Goal: Transaction & Acquisition: Purchase product/service

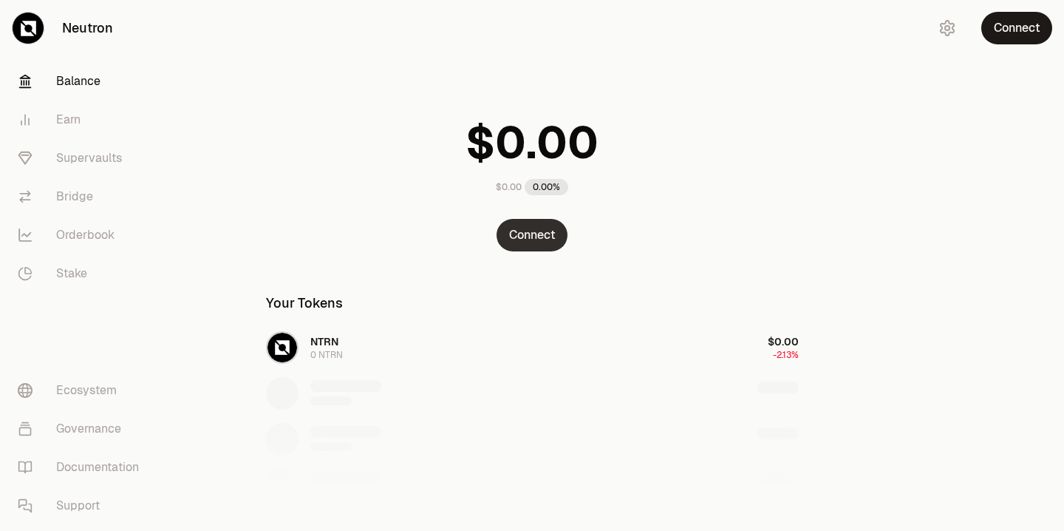
click at [528, 241] on button "Connect" at bounding box center [532, 235] width 71 height 33
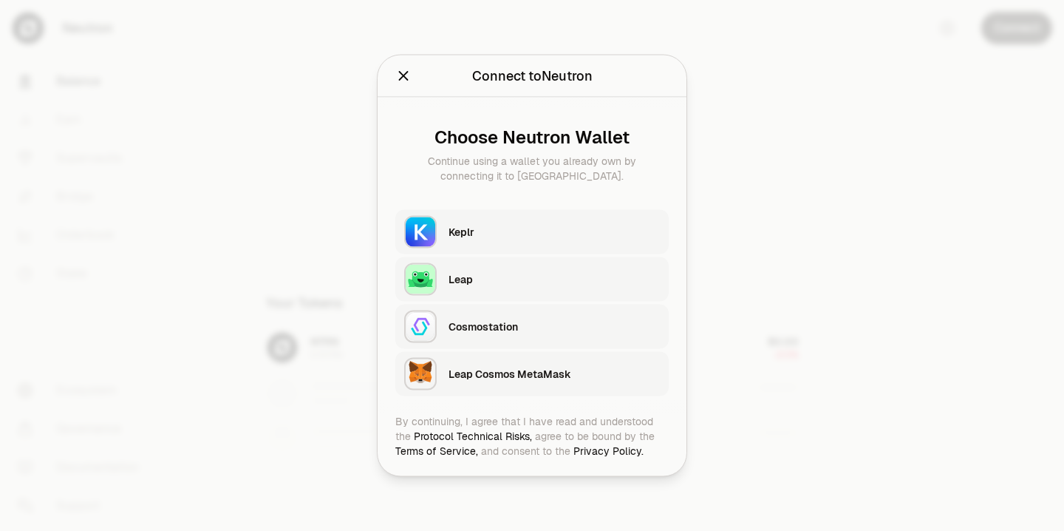
click at [478, 228] on div "Keplr" at bounding box center [554, 232] width 211 height 15
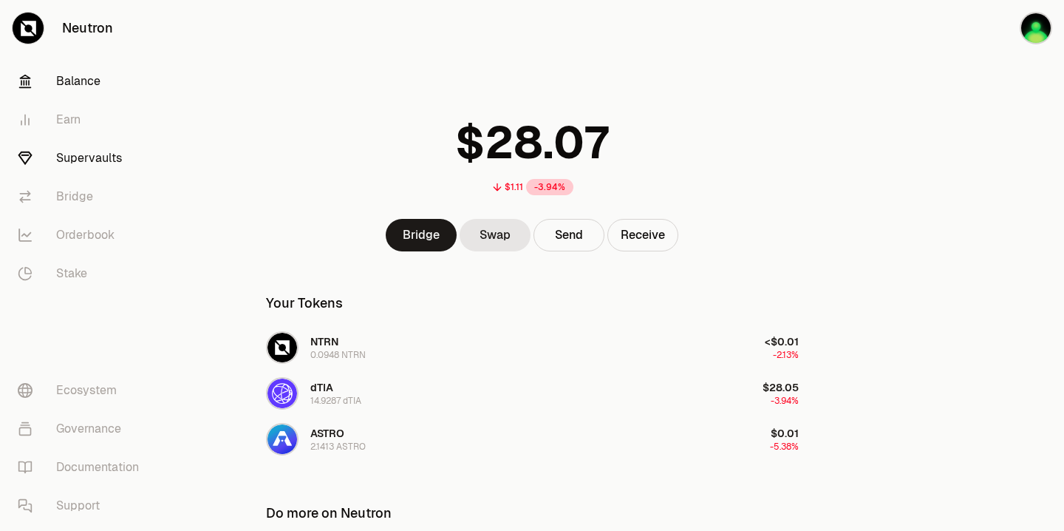
click at [86, 159] on link "Supervaults" at bounding box center [83, 158] width 154 height 38
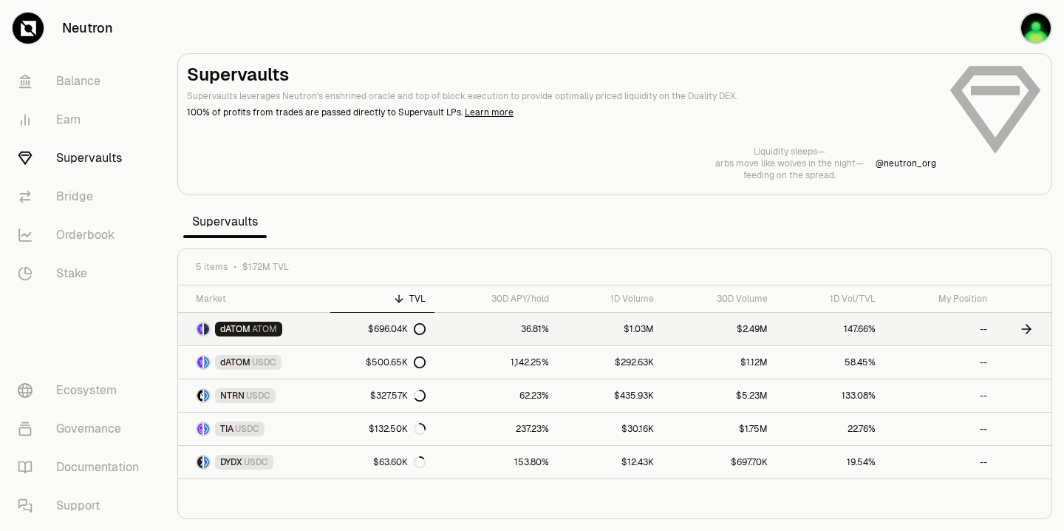
click at [244, 325] on span "dATOM" at bounding box center [235, 329] width 30 height 12
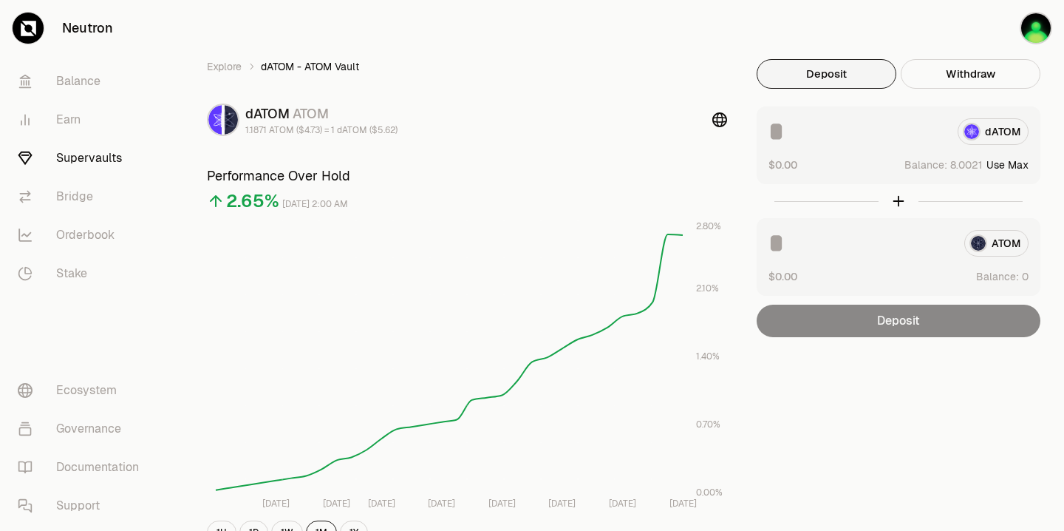
click at [1006, 166] on button "Use Max" at bounding box center [1008, 164] width 42 height 15
type input "********"
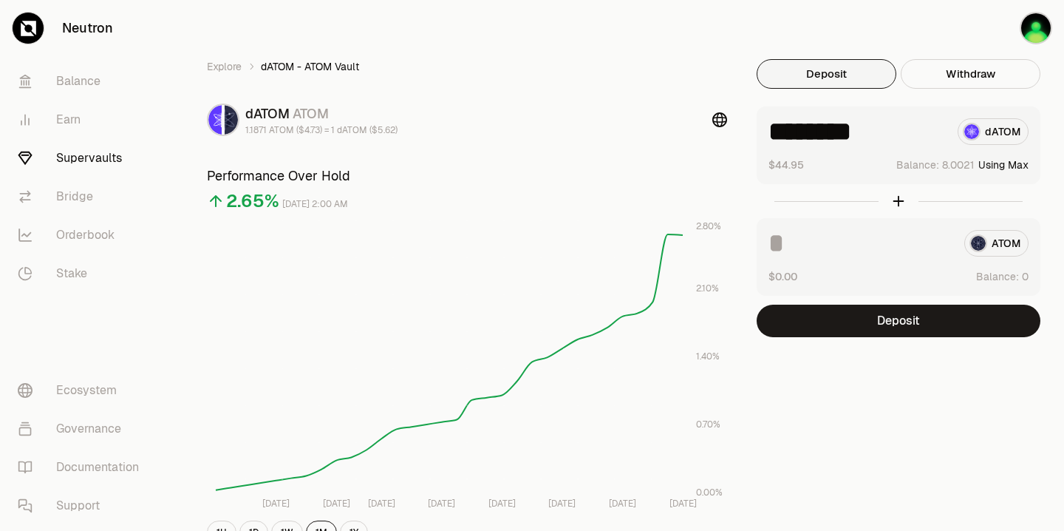
click at [1004, 247] on div "ATOM" at bounding box center [899, 243] width 260 height 27
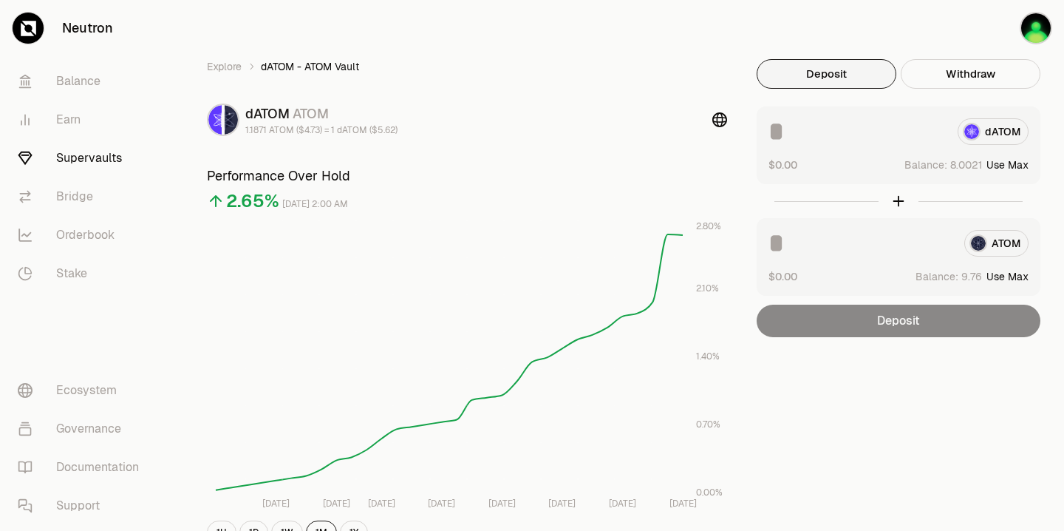
click at [1005, 165] on button "Use Max" at bounding box center [1008, 164] width 42 height 15
type input "********"
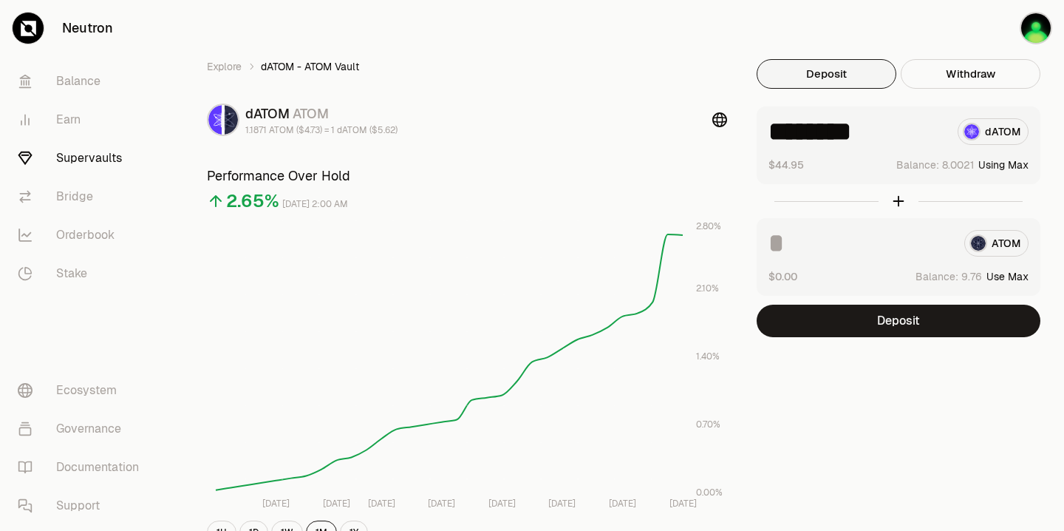
click at [1008, 278] on button "Use Max" at bounding box center [1008, 276] width 42 height 15
type input "****"
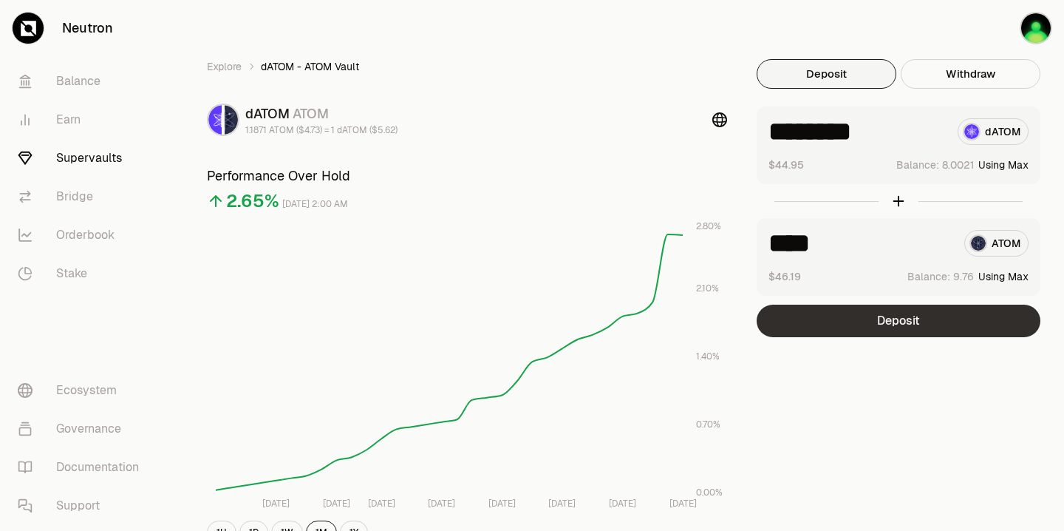
click at [891, 319] on button "Deposit" at bounding box center [899, 321] width 284 height 33
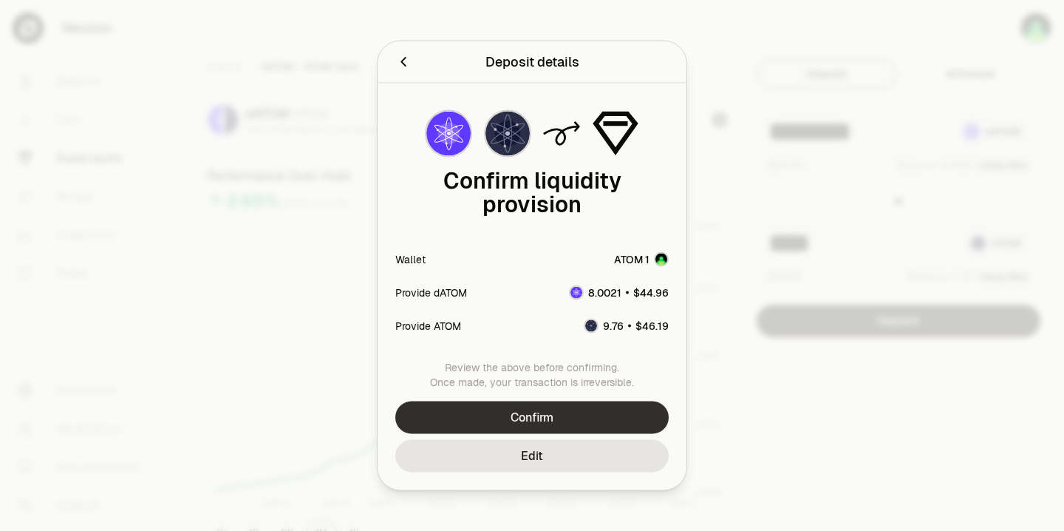
click at [523, 415] on button "Confirm" at bounding box center [531, 417] width 273 height 33
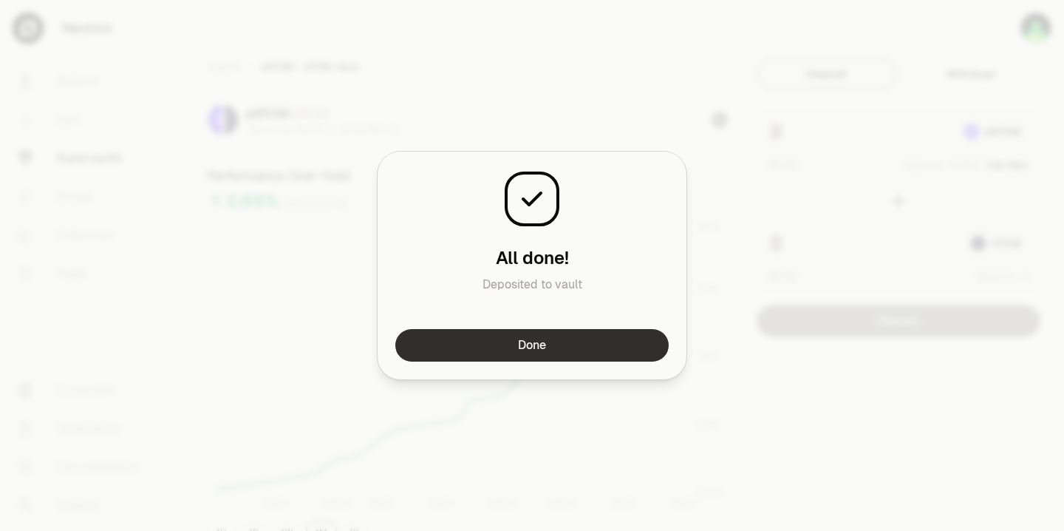
click at [528, 348] on button "Done" at bounding box center [531, 345] width 273 height 33
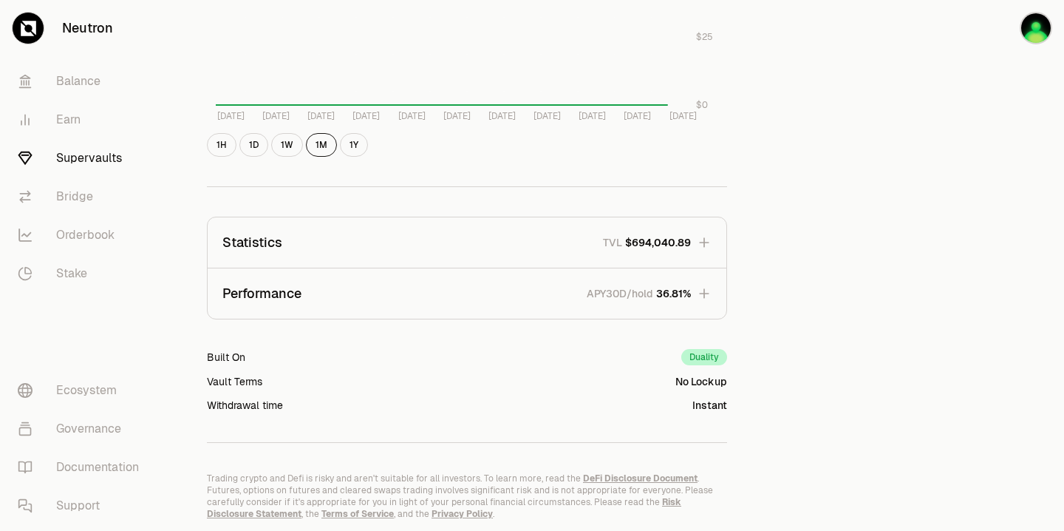
scroll to position [834, 0]
click at [707, 293] on icon "button" at bounding box center [704, 292] width 15 height 15
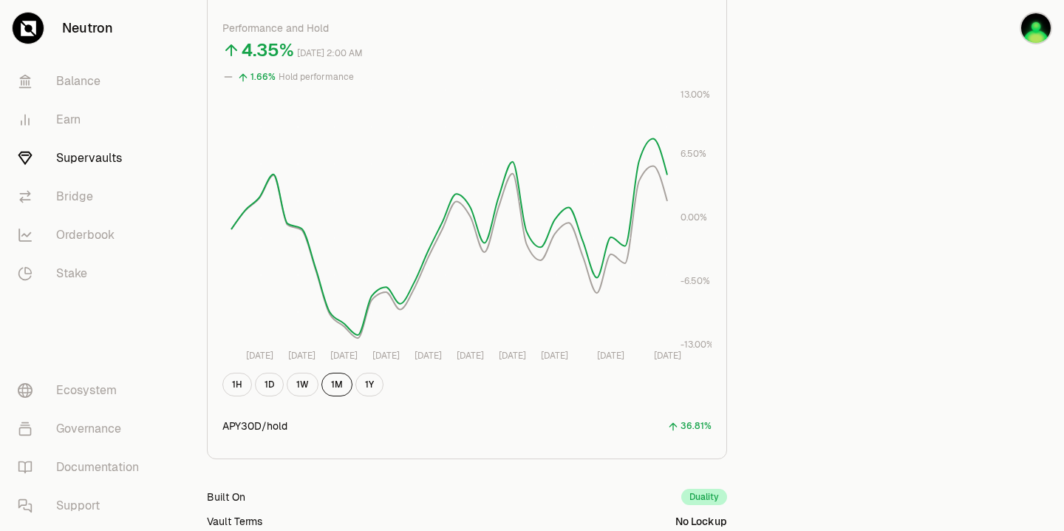
scroll to position [1157, 0]
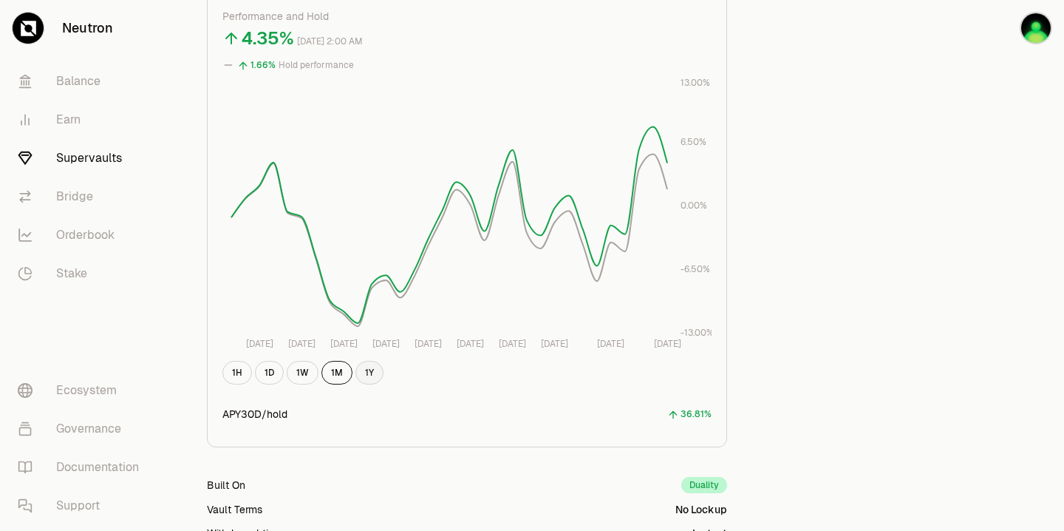
click at [365, 373] on button "1Y" at bounding box center [370, 373] width 28 height 24
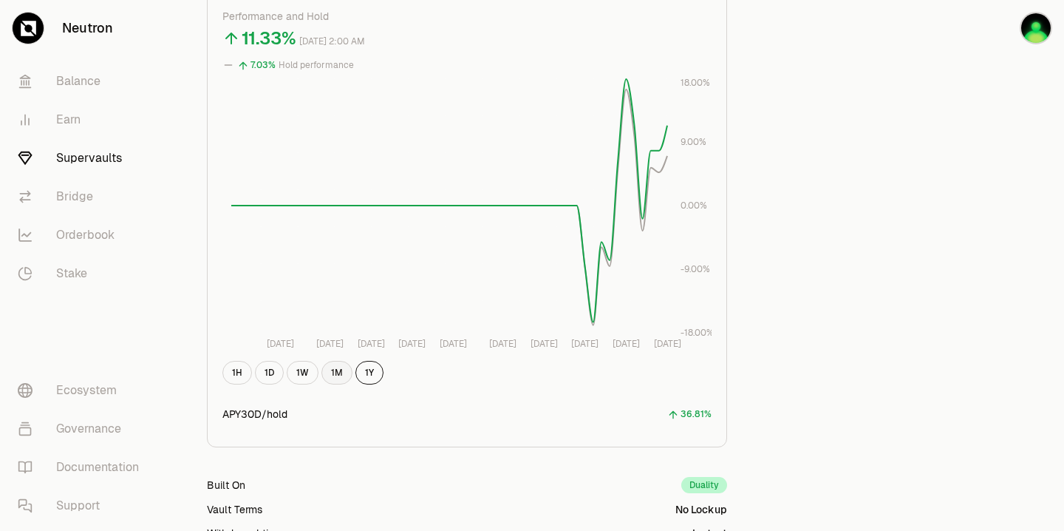
click at [335, 373] on button "1M" at bounding box center [337, 373] width 31 height 24
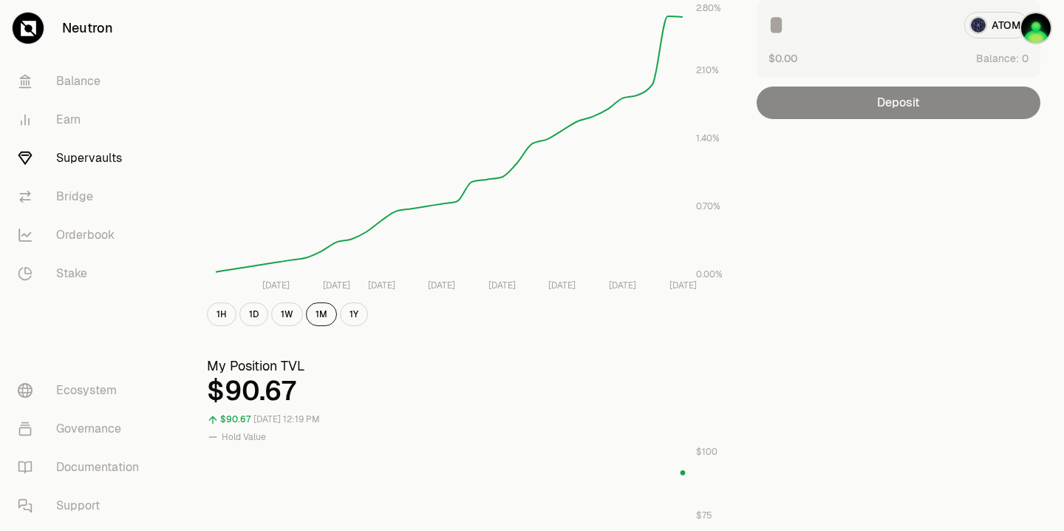
scroll to position [0, 0]
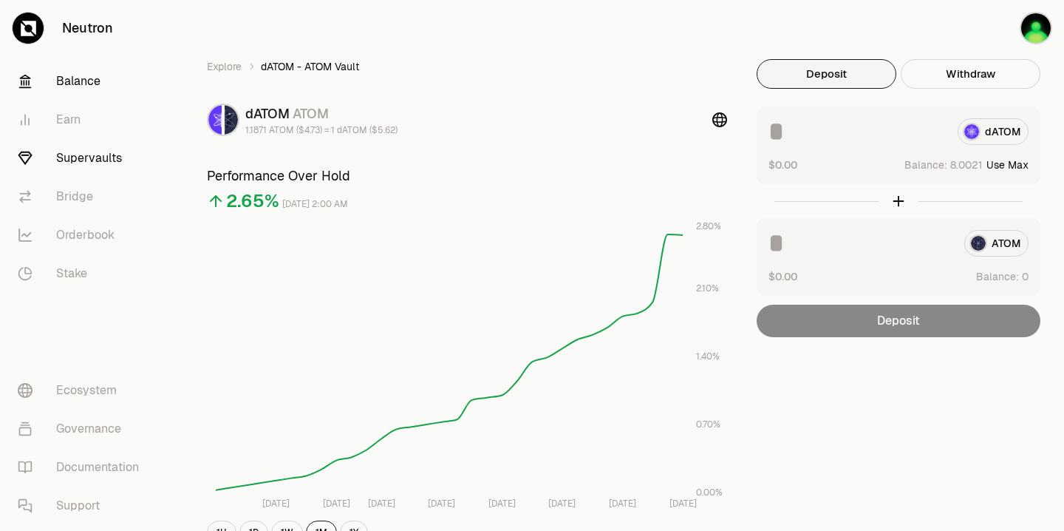
click at [80, 85] on link "Balance" at bounding box center [83, 81] width 154 height 38
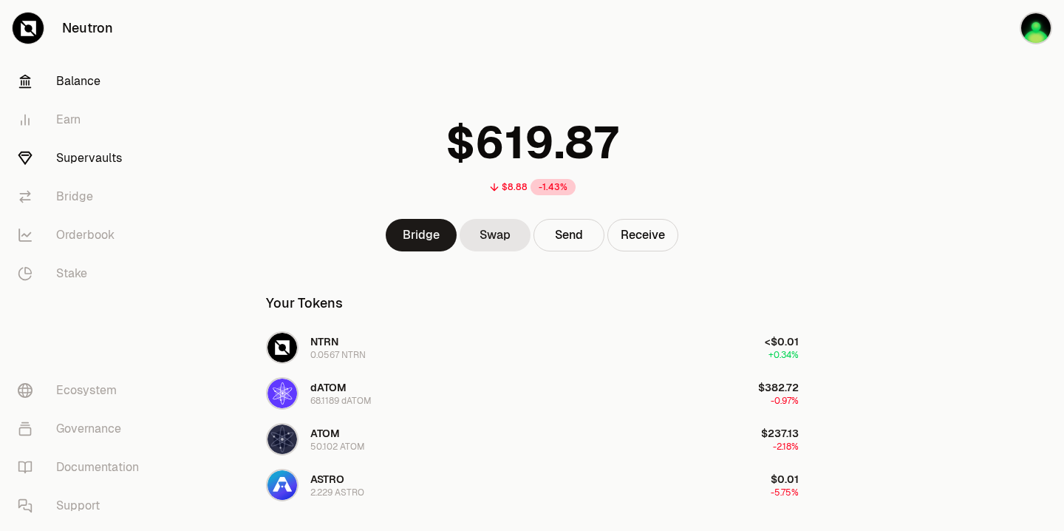
click at [98, 162] on link "Supervaults" at bounding box center [83, 158] width 154 height 38
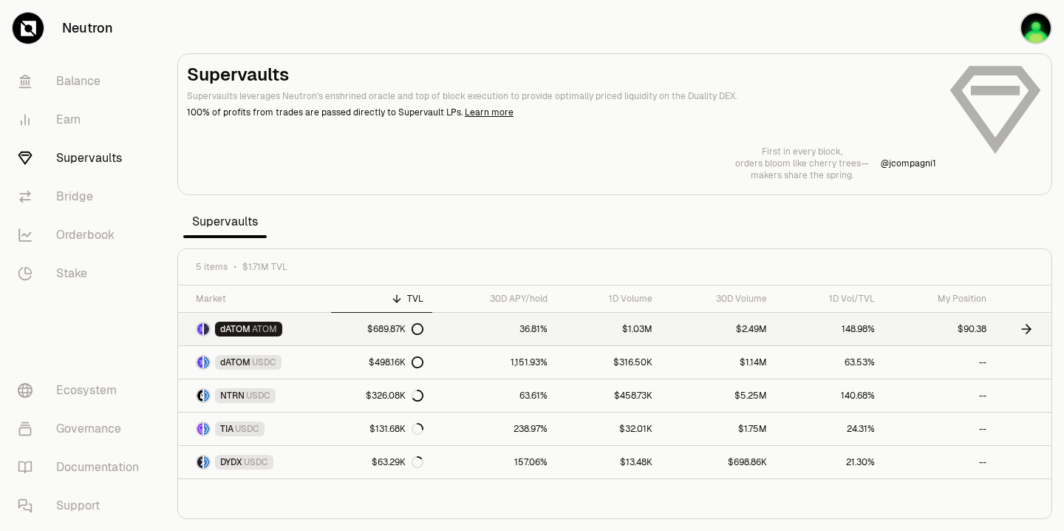
click at [234, 324] on span "dATOM" at bounding box center [235, 329] width 30 height 12
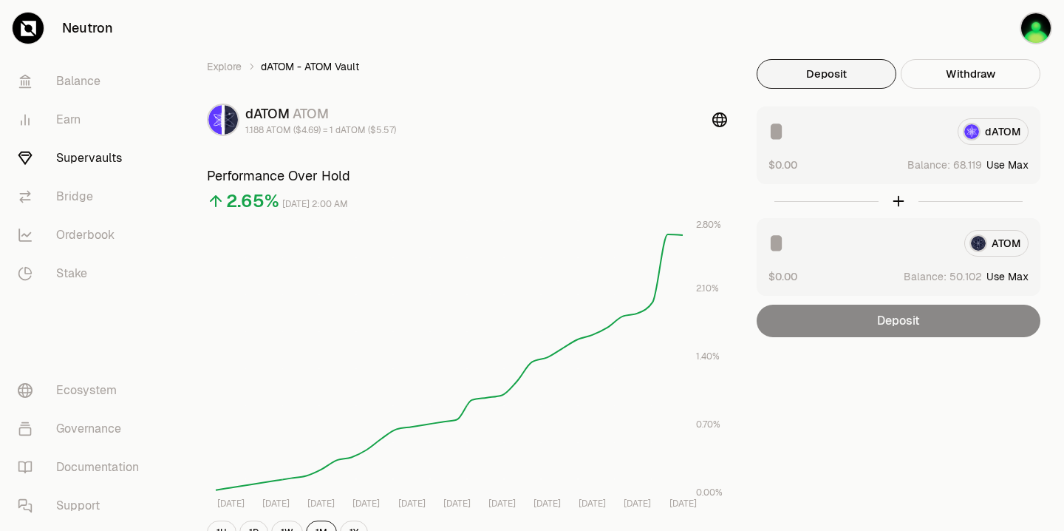
click at [1012, 163] on button "Use Max" at bounding box center [1008, 164] width 42 height 15
type input "********"
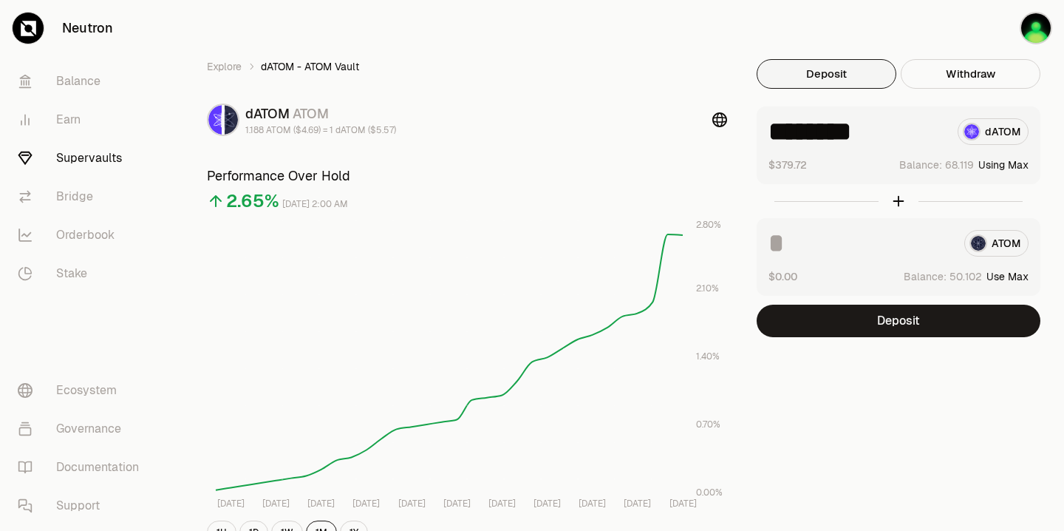
click at [1005, 275] on button "Use Max" at bounding box center [1008, 276] width 42 height 15
type input "*********"
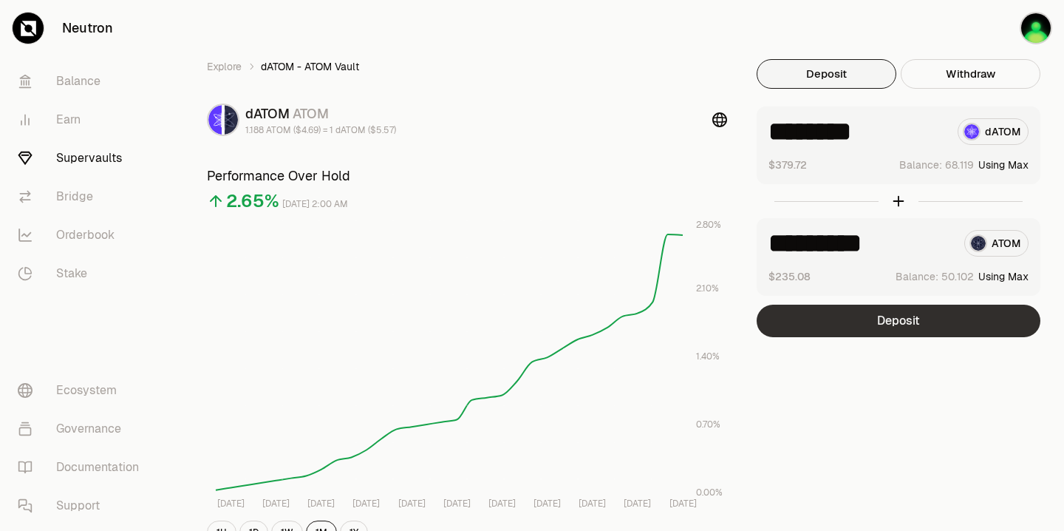
click at [896, 323] on button "Deposit" at bounding box center [899, 321] width 284 height 33
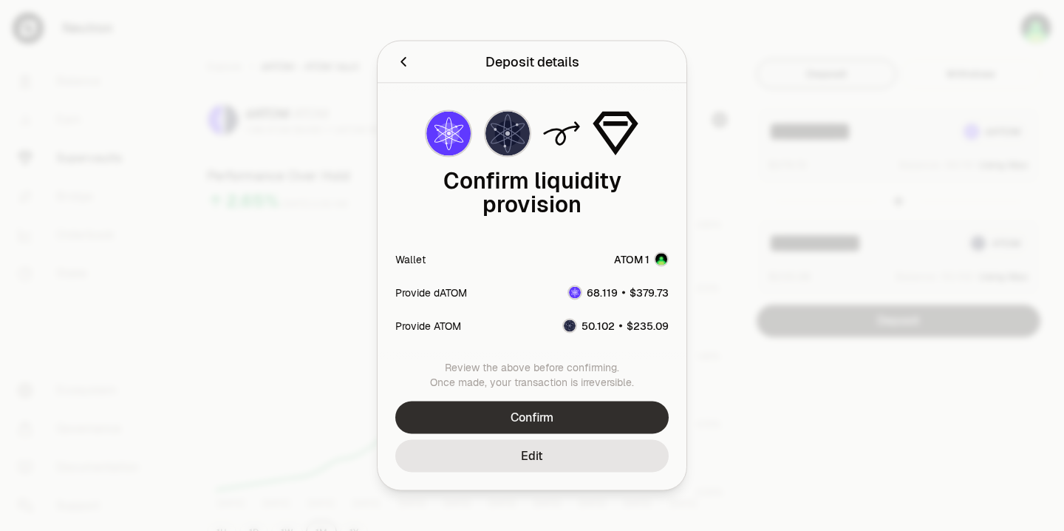
click at [530, 414] on button "Confirm" at bounding box center [531, 417] width 273 height 33
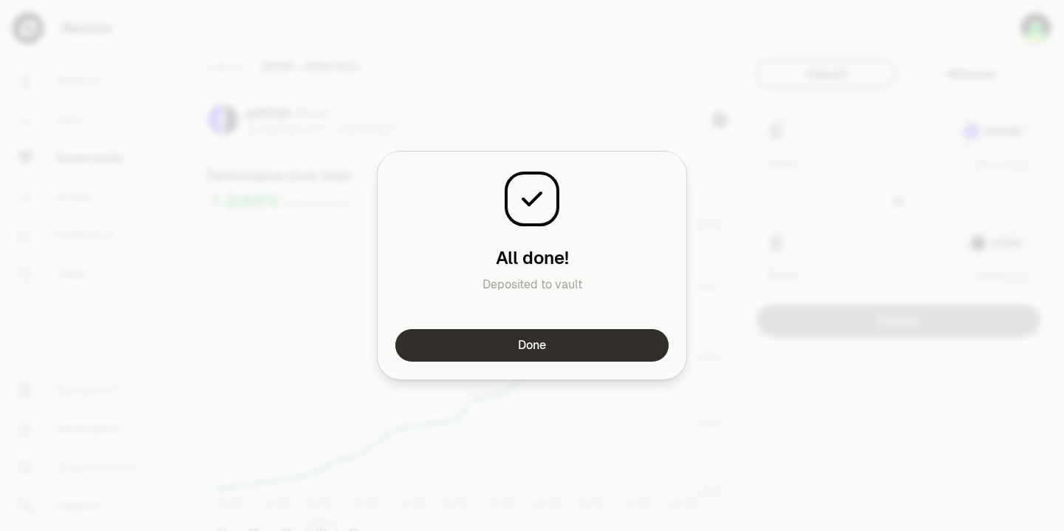
click at [523, 343] on button "Done" at bounding box center [531, 345] width 273 height 33
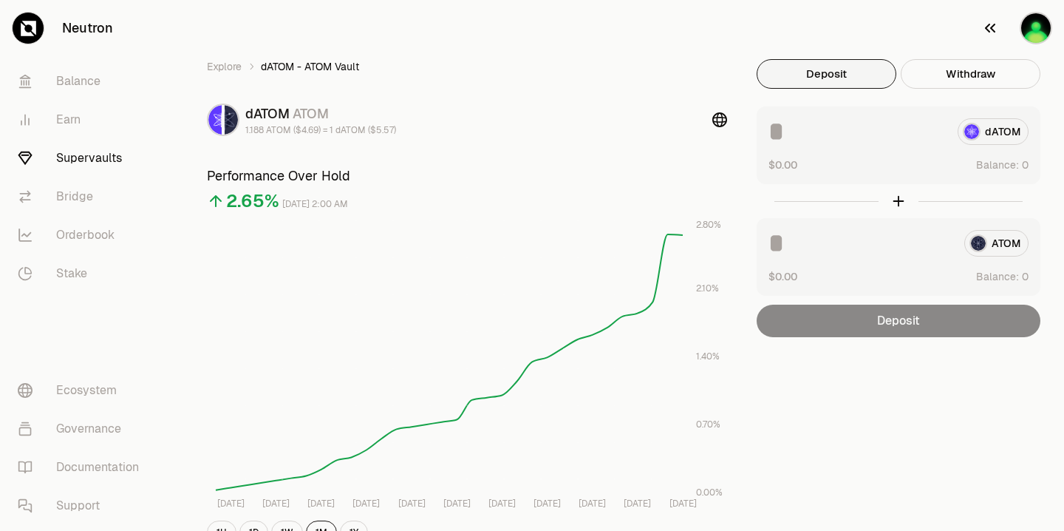
click at [1036, 29] on img "button" at bounding box center [1036, 28] width 33 height 33
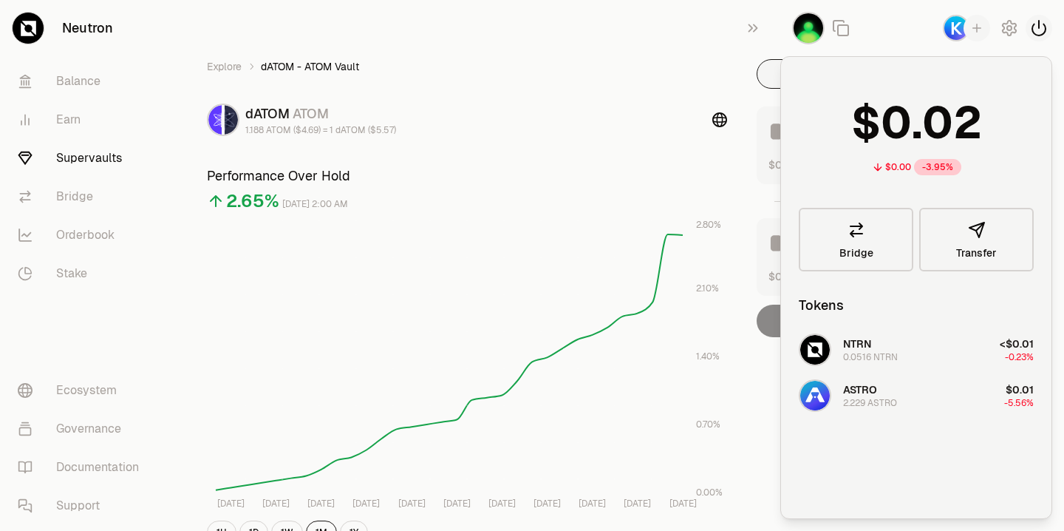
click at [1038, 28] on icon "button" at bounding box center [1039, 28] width 13 height 15
